Goal: Task Accomplishment & Management: Use online tool/utility

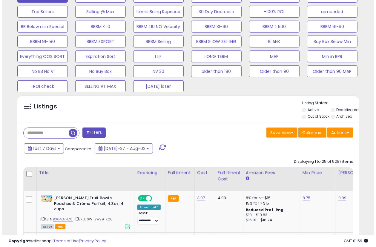
scroll to position [199, 0]
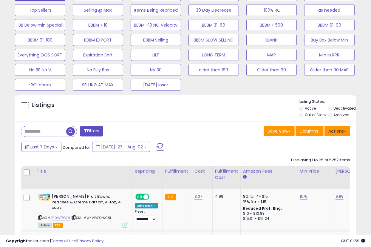
click at [336, 132] on button "Actions" at bounding box center [338, 131] width 26 height 10
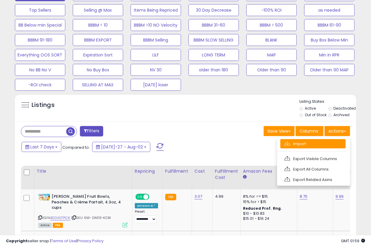
click at [308, 144] on link "Import" at bounding box center [313, 143] width 65 height 9
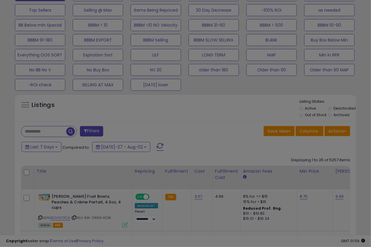
scroll to position [122, 200]
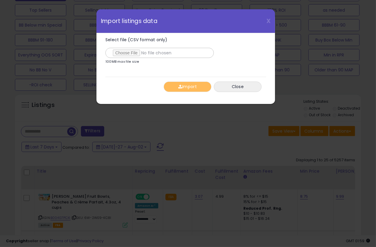
type input "**********"
click at [185, 85] on button "Import" at bounding box center [188, 86] width 48 height 10
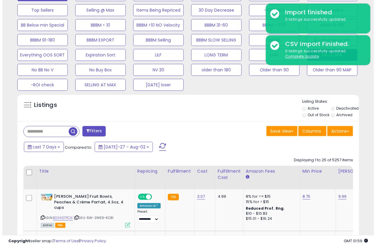
scroll to position [99, 0]
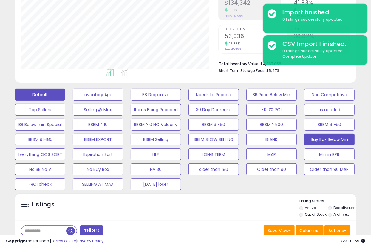
click at [123, 101] on button "Buy Box Below Min" at bounding box center [98, 95] width 50 height 12
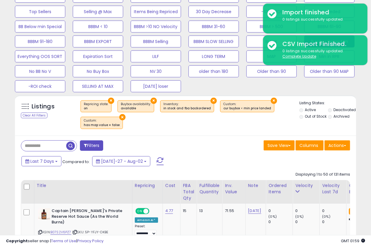
scroll to position [199, 0]
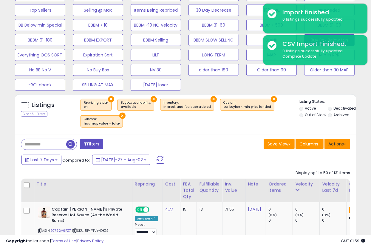
click at [337, 141] on button "Actions" at bounding box center [338, 144] width 26 height 10
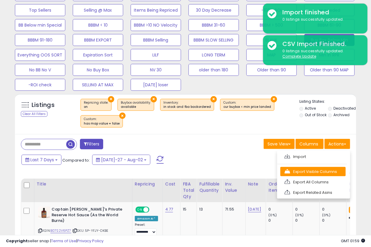
click at [318, 172] on link "Export Visible Columns" at bounding box center [313, 171] width 65 height 9
click at [318, 172] on div "Displaying 1 to 50 of 131 items" at bounding box center [323, 173] width 55 height 6
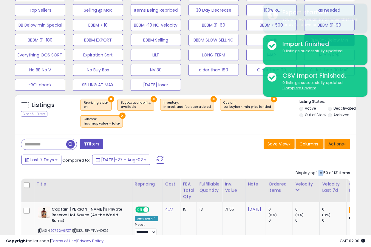
click at [333, 140] on button "Actions" at bounding box center [338, 144] width 26 height 10
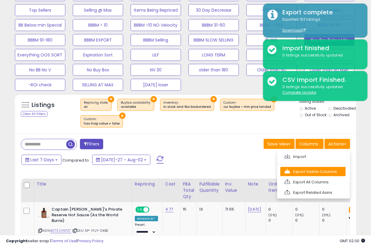
click at [326, 169] on link "Export Visible Columns" at bounding box center [313, 171] width 65 height 9
click at [326, 170] on div "Displaying 1 to 50 of 131 items" at bounding box center [323, 173] width 55 height 6
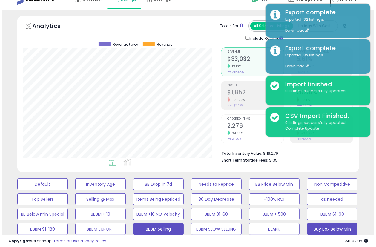
scroll to position [0, 0]
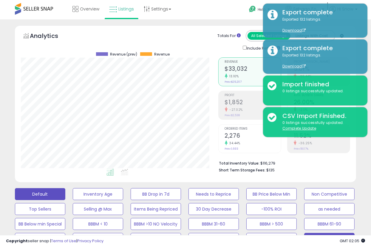
click at [48, 195] on button "Default" at bounding box center [40, 194] width 50 height 12
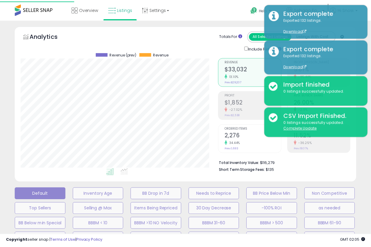
scroll to position [122, 200]
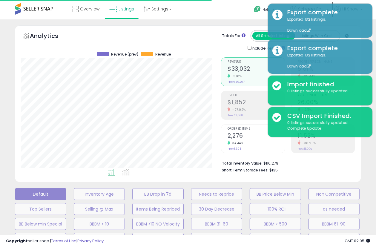
select select "**"
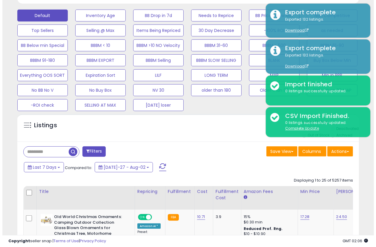
scroll to position [178, 0]
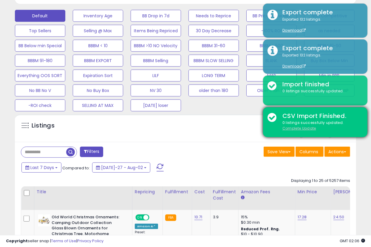
click at [309, 129] on u "Complete Update" at bounding box center [300, 128] width 34 height 5
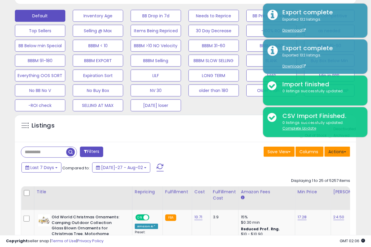
click at [343, 149] on button "Actions" at bounding box center [338, 152] width 26 height 10
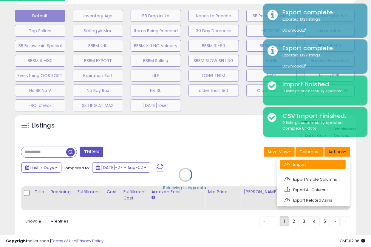
scroll to position [122, 200]
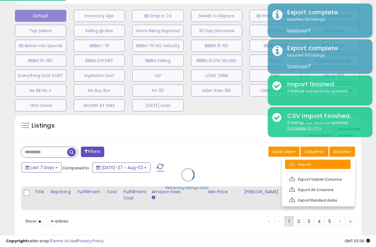
click at [311, 167] on link "Import" at bounding box center [317, 164] width 65 height 9
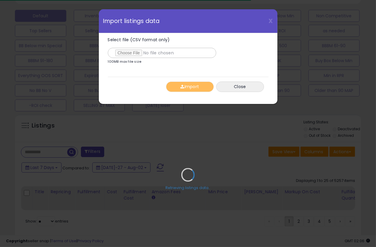
type input "**********"
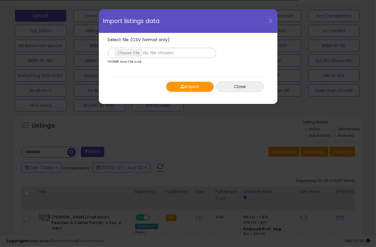
click at [193, 86] on button "Import" at bounding box center [190, 86] width 48 height 10
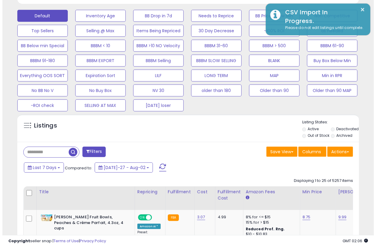
scroll to position [122, 197]
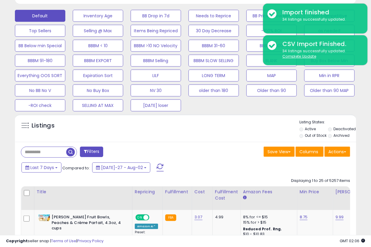
drag, startPoint x: 238, startPoint y: 130, endPoint x: 289, endPoint y: 105, distance: 56.6
click at [238, 130] on div "Listings" at bounding box center [185, 129] width 341 height 20
click at [123, 22] on button "Min in RPR" at bounding box center [98, 16] width 50 height 12
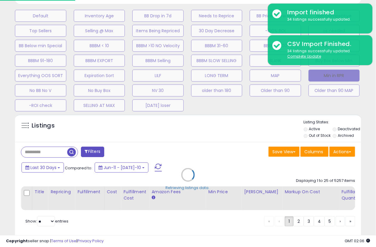
scroll to position [298294, 298217]
select select "**"
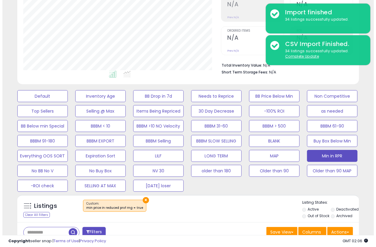
scroll to position [99, 0]
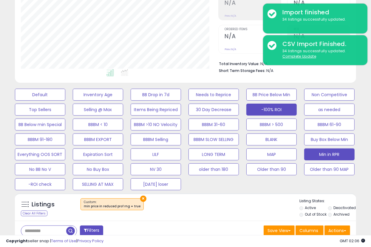
click at [65, 101] on button "-100% ROI" at bounding box center [40, 95] width 50 height 12
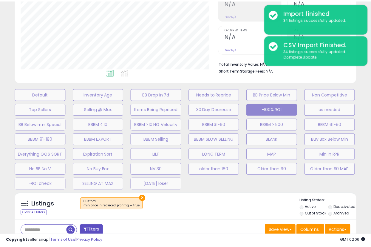
scroll to position [122, 200]
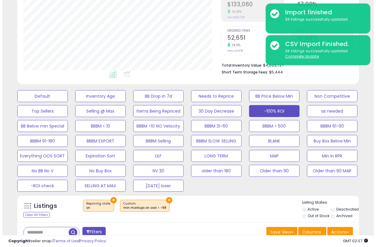
scroll to position [99, 0]
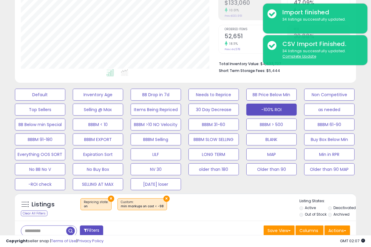
click at [99, 229] on button "Filters" at bounding box center [91, 230] width 23 height 10
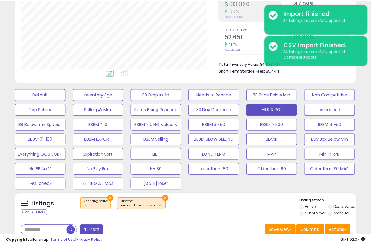
scroll to position [122, 200]
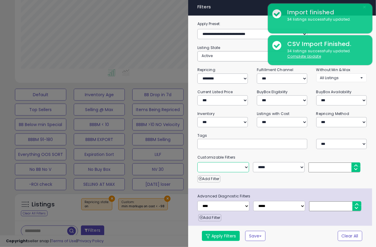
click at [236, 167] on select "**********" at bounding box center [223, 167] width 52 height 10
select select "**********"
click at [197, 162] on select "**********" at bounding box center [223, 167] width 52 height 10
click at [331, 172] on div "Add Filter" at bounding box center [282, 177] width 178 height 10
click at [325, 164] on input "number" at bounding box center [334, 167] width 52 height 10
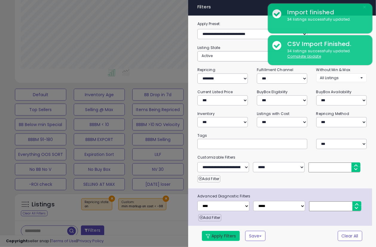
type input "***"
click at [229, 238] on button "Apply Filters" at bounding box center [221, 236] width 38 height 10
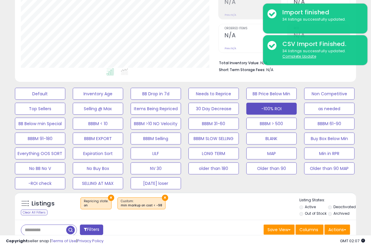
scroll to position [98, 0]
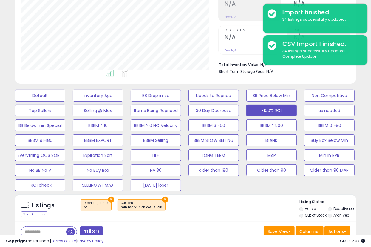
drag, startPoint x: 229, startPoint y: 71, endPoint x: 220, endPoint y: 73, distance: 9.2
click at [229, 71] on b "Short Term Storage Fees:" at bounding box center [242, 71] width 47 height 5
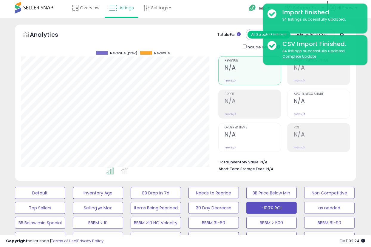
scroll to position [0, 0]
